Goal: Use online tool/utility: Utilize a website feature to perform a specific function

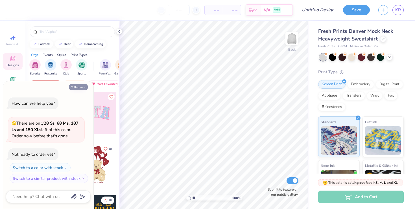
click at [83, 87] on button "Collapse" at bounding box center [78, 87] width 19 height 6
type textarea "x"
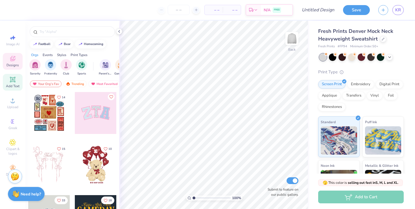
click at [12, 84] on span "Add Text" at bounding box center [13, 86] width 14 height 5
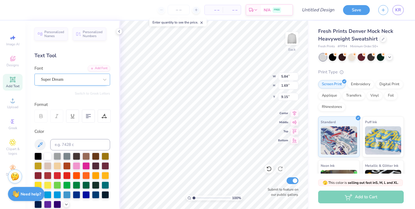
click at [62, 77] on div "Super Dream" at bounding box center [69, 79] width 59 height 9
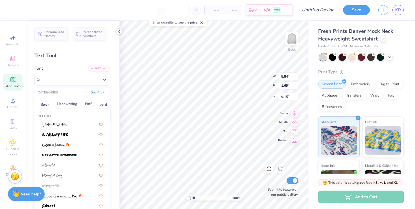
click at [102, 91] on button "See All" at bounding box center [98, 92] width 18 height 6
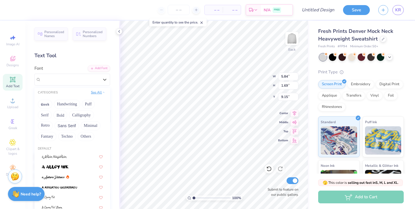
click at [102, 91] on button "See All" at bounding box center [98, 92] width 18 height 6
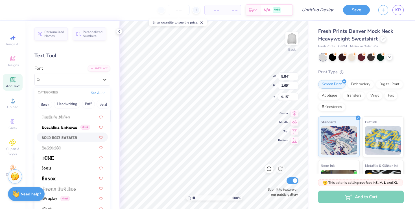
scroll to position [322, 0]
click at [81, 137] on div at bounding box center [72, 137] width 61 height 6
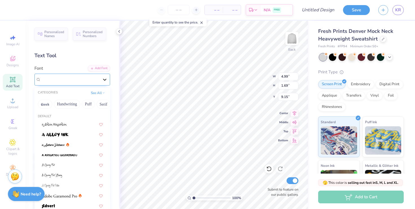
click at [104, 77] on icon at bounding box center [105, 80] width 6 height 6
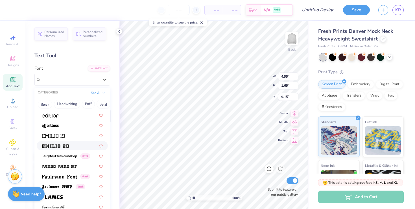
scroll to position [1138, 0]
click at [78, 167] on div at bounding box center [72, 166] width 61 height 6
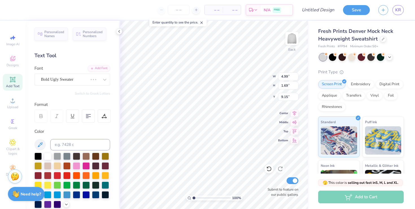
type input "6.83"
type input "1.84"
type input "9.08"
type textarea "LAW"
type input "5.57"
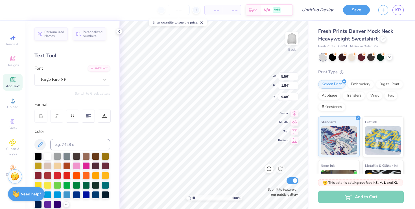
type input "2.20"
type input "8.90"
type input "5.56"
type input "1.91"
type input "9.05"
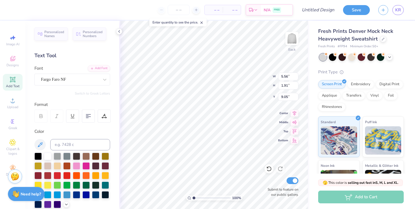
type input "10.05"
type input "3.44"
type input "2.39"
click at [103, 82] on div at bounding box center [105, 79] width 10 height 10
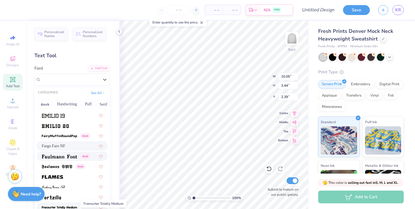
scroll to position [1157, 0]
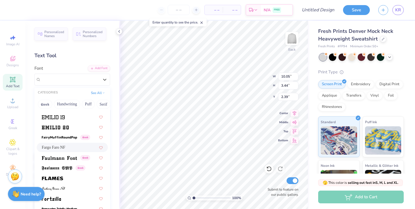
click at [77, 148] on div "Fargo Faro NF" at bounding box center [72, 147] width 61 height 6
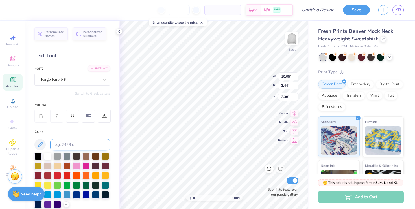
type input "1.28"
type input "13.31"
type input "4.56"
type input "1.24"
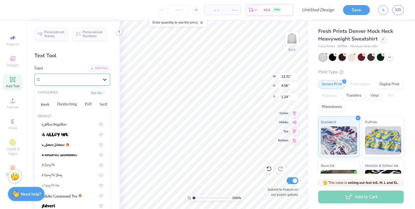
click at [103, 81] on icon at bounding box center [105, 80] width 6 height 6
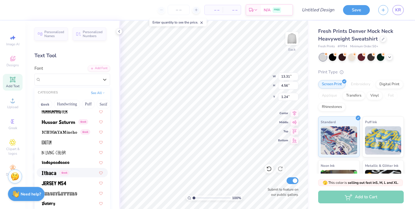
scroll to position [1491, 0]
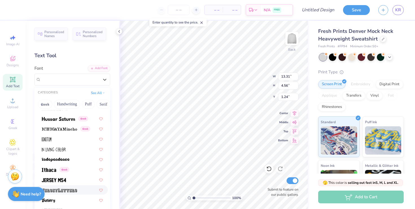
click at [81, 188] on div at bounding box center [72, 189] width 61 height 6
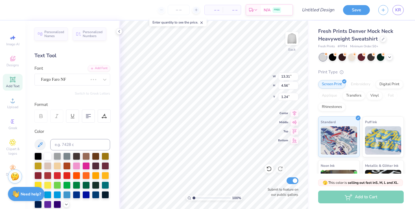
type input "14.13"
type input "5.27"
type input "0.88"
click at [84, 82] on div "JerseyLetters" at bounding box center [69, 79] width 59 height 9
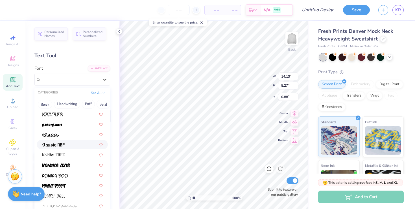
scroll to position [1587, 0]
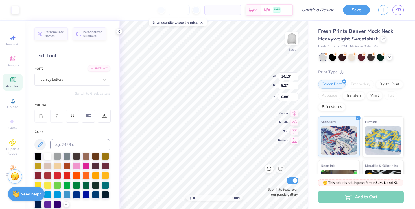
type input "0.91"
click at [99, 80] on div "JerseyLetters" at bounding box center [69, 79] width 59 height 9
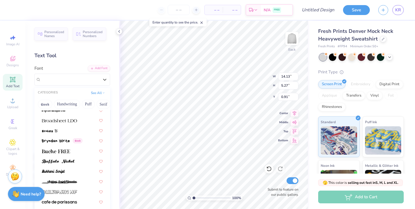
scroll to position [483, 0]
